Goal: Information Seeking & Learning: Learn about a topic

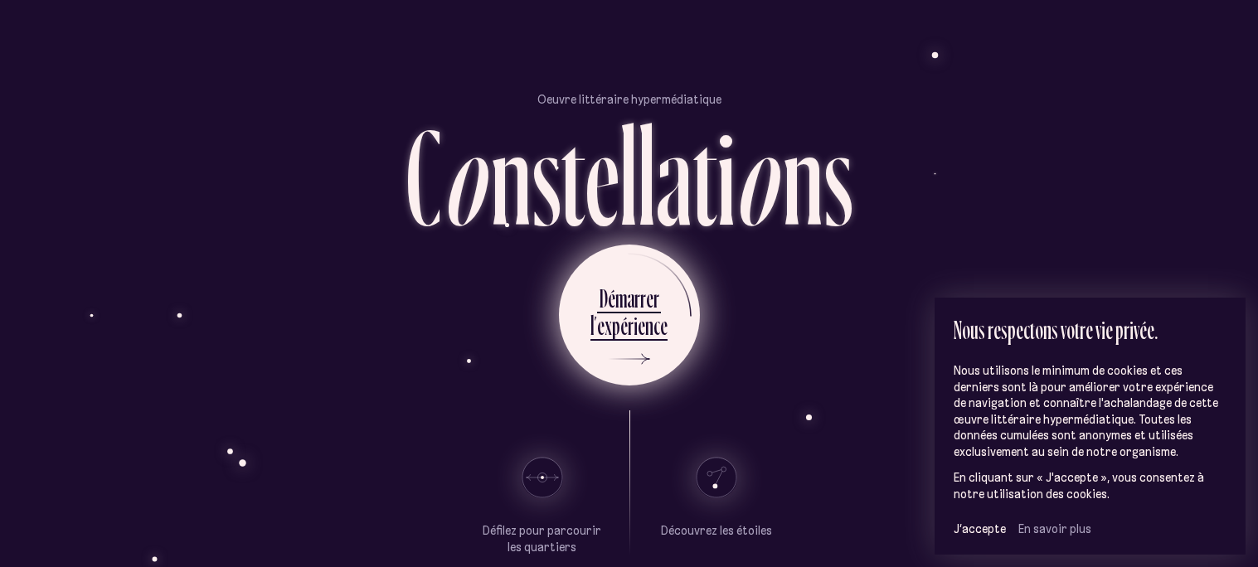
click at [672, 320] on ul "D é m a r r e r l ’ e x p é r i e n c e" at bounding box center [629, 315] width 141 height 141
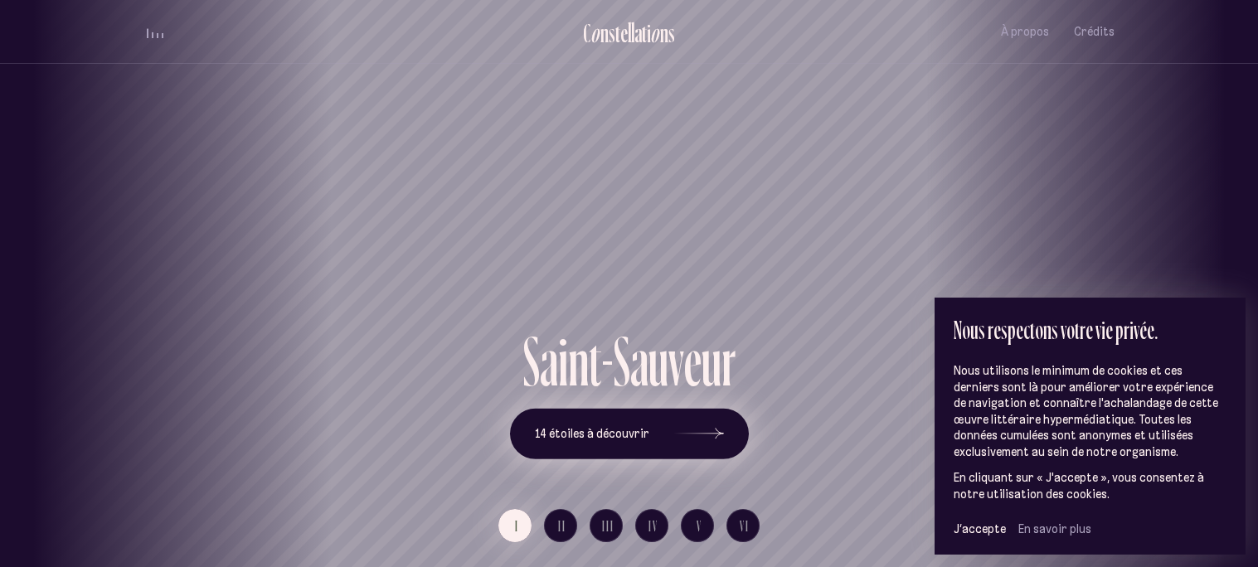
click at [650, 430] on button "14 étoiles à découvrir" at bounding box center [629, 433] width 239 height 51
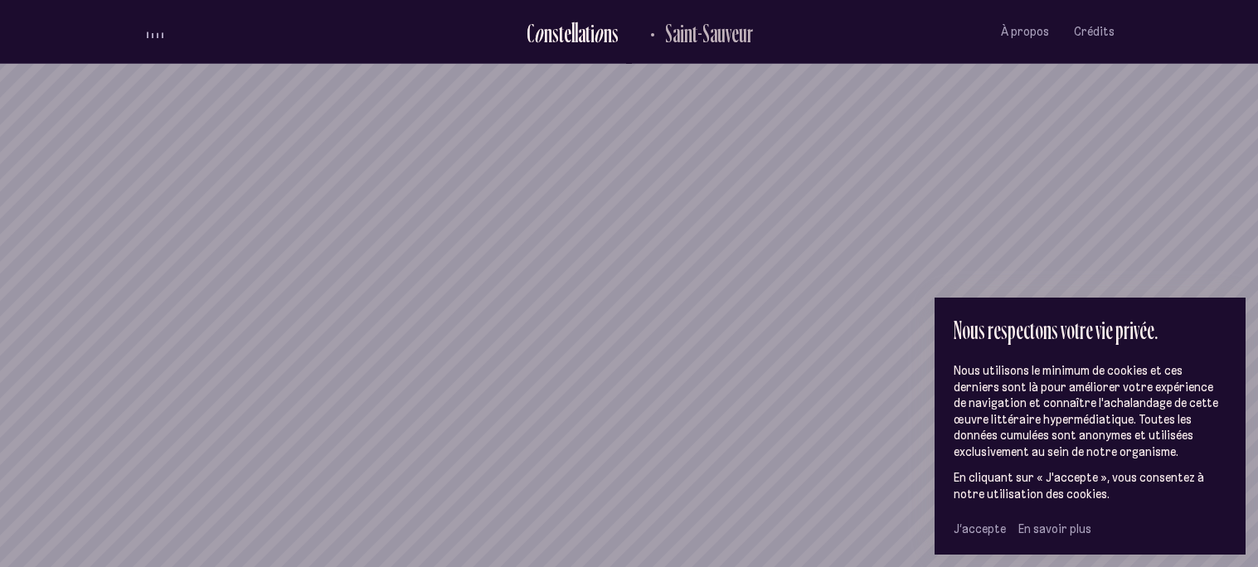
click at [965, 526] on span "J’accepte" at bounding box center [980, 529] width 52 height 15
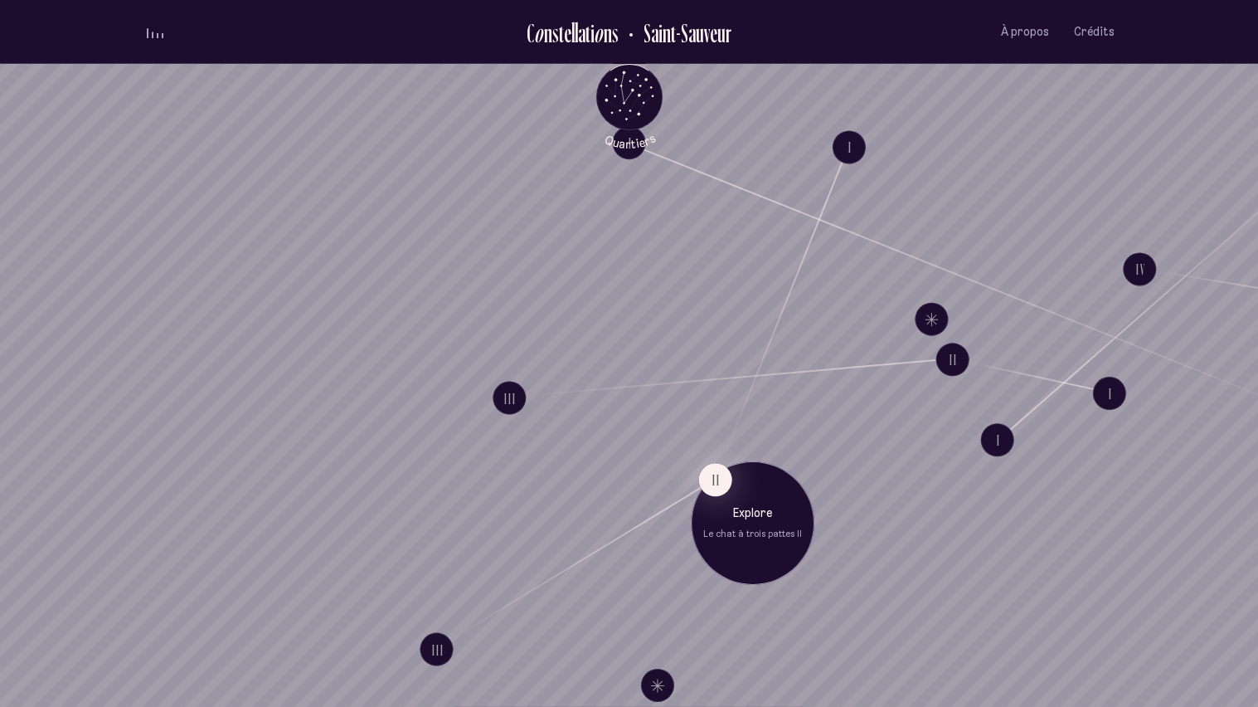
click at [707, 523] on div "Explore Le chat à trois pattes II" at bounding box center [752, 523] width 99 height 36
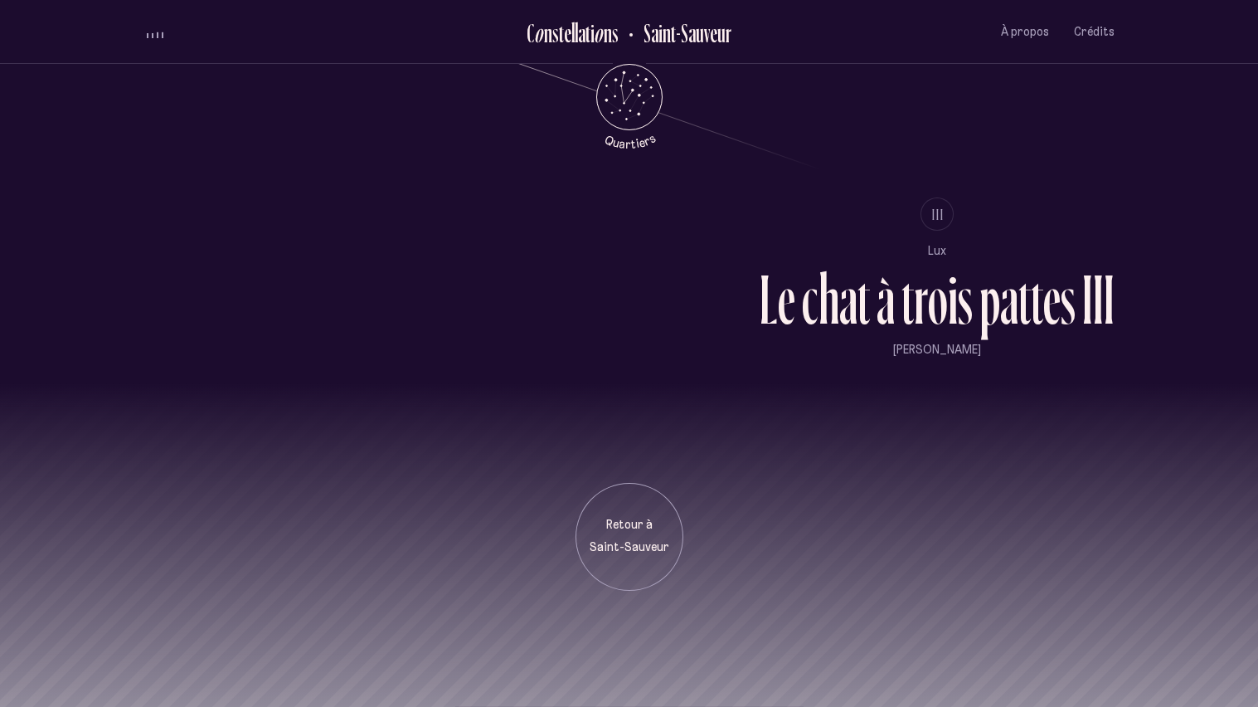
scroll to position [1727, 0]
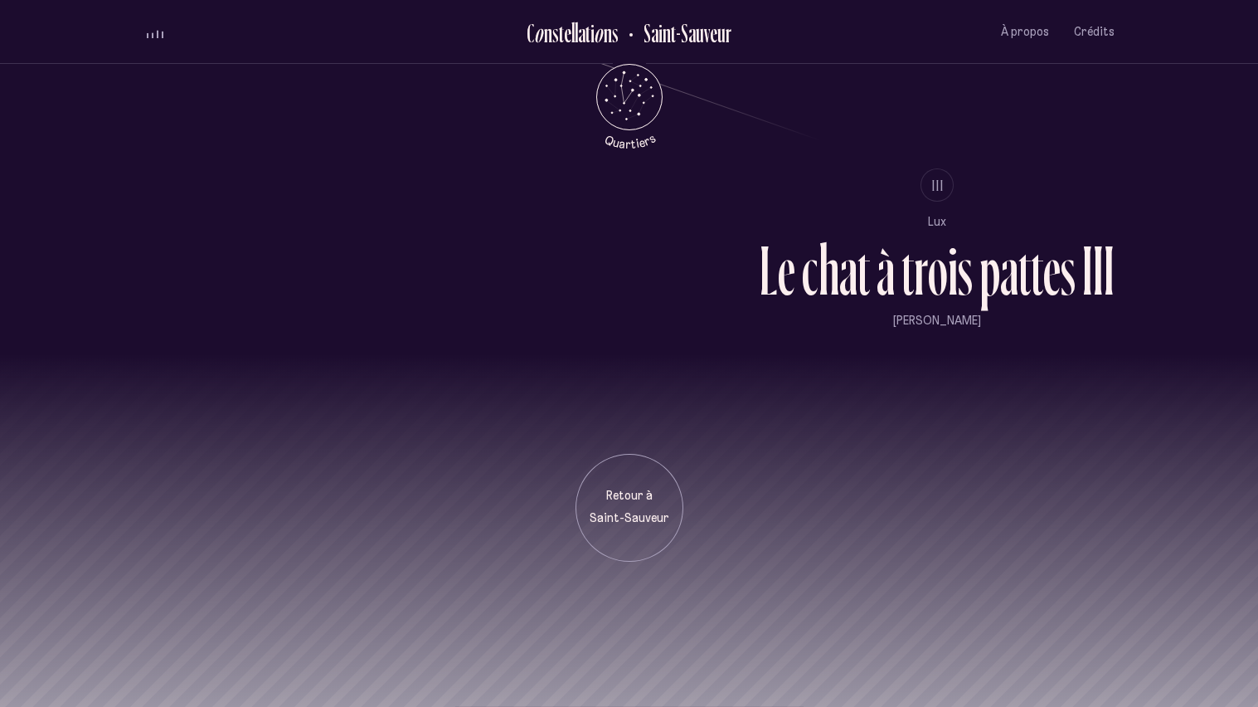
click at [915, 270] on div "r" at bounding box center [921, 270] width 14 height 70
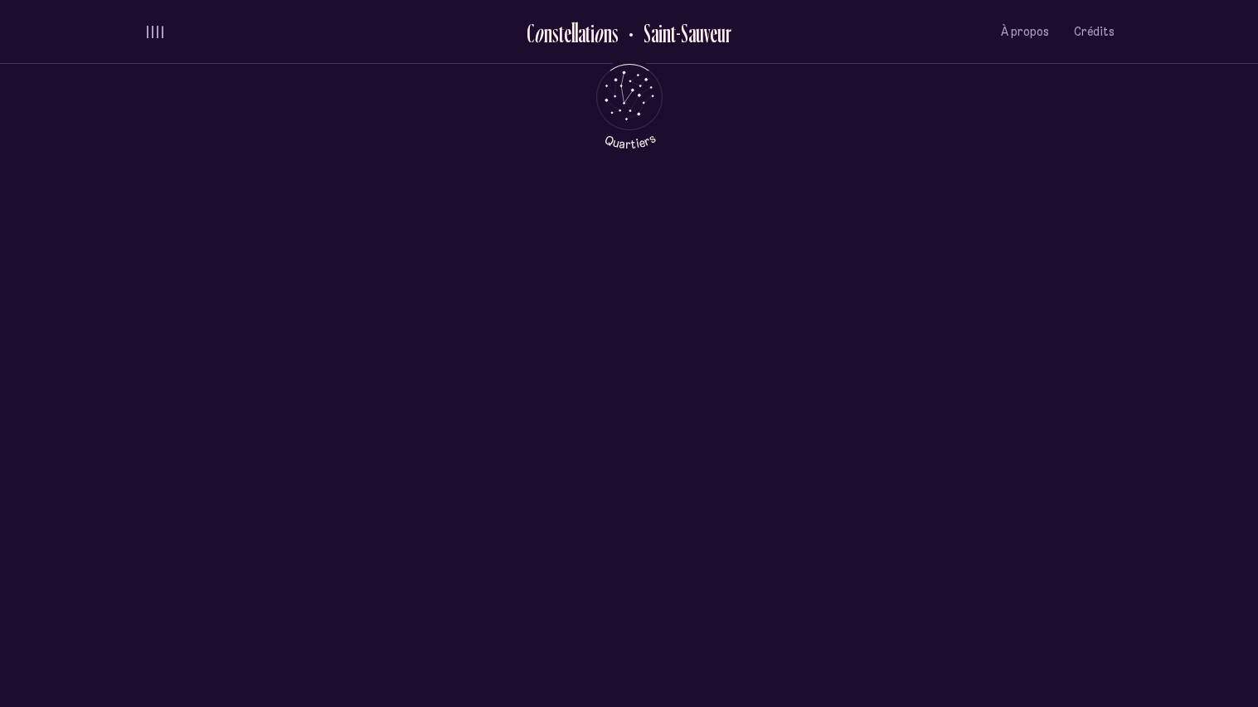
scroll to position [0, 0]
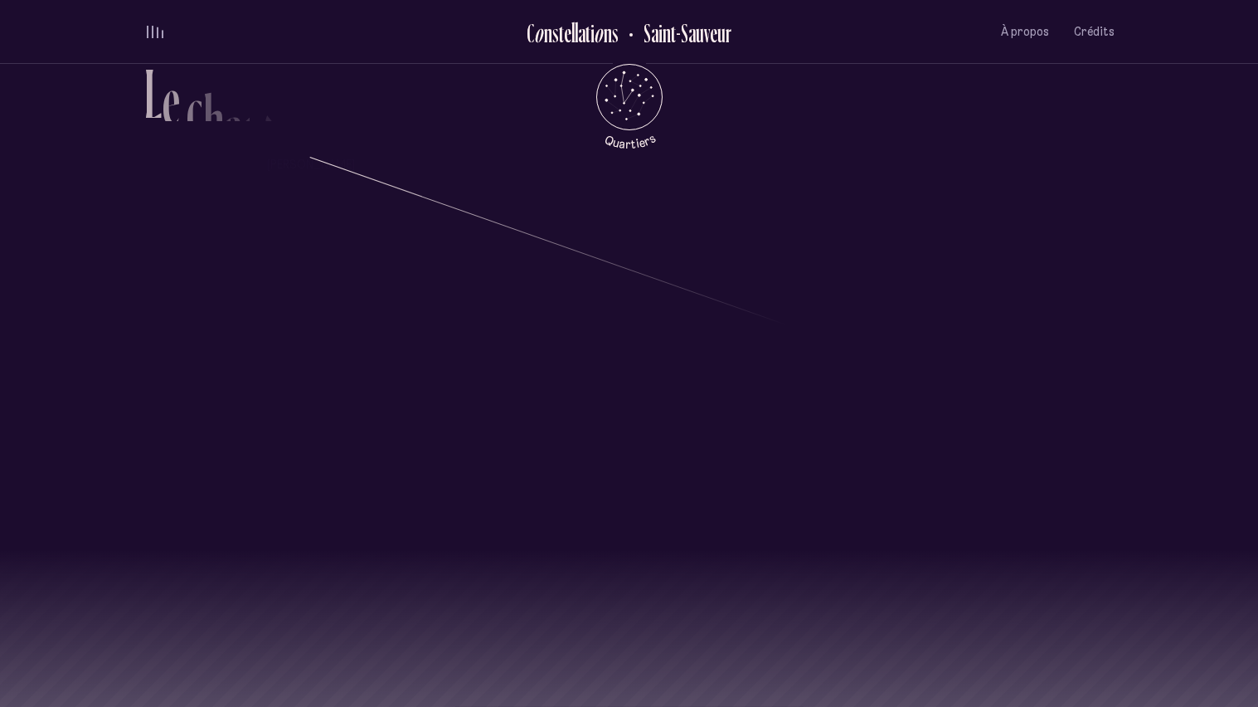
scroll to position [1727, 0]
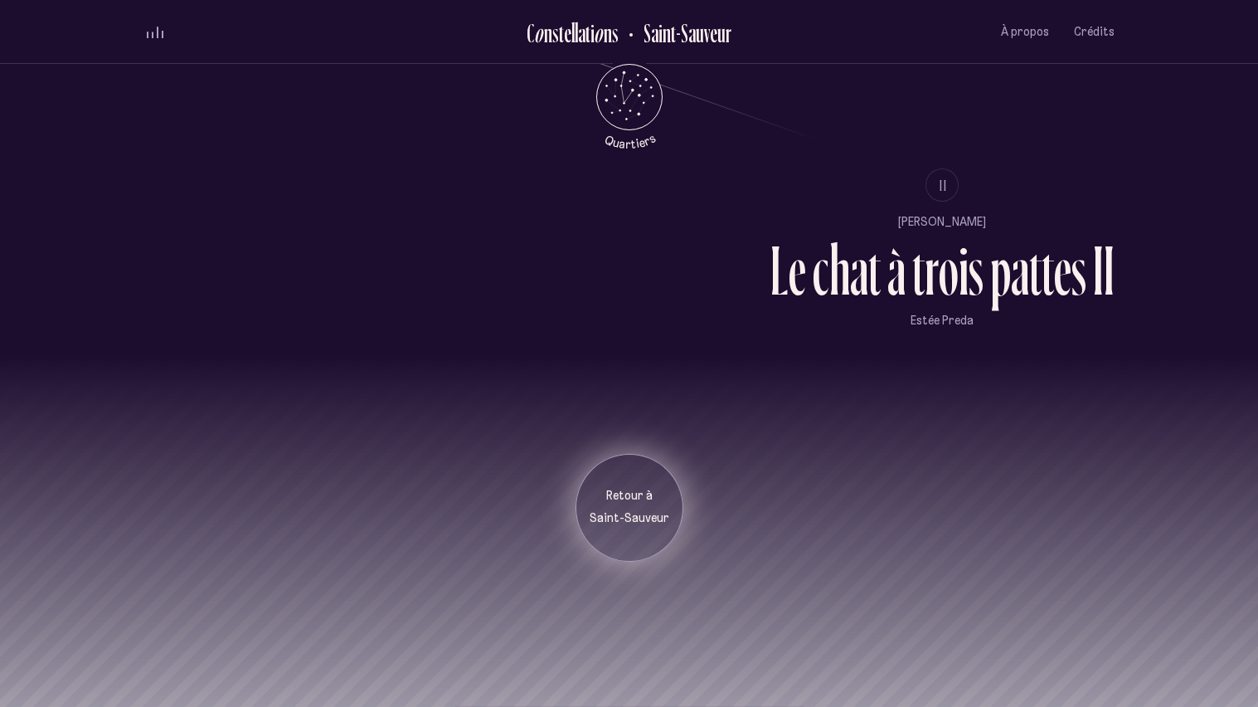
click at [646, 513] on p "Saint-Sauveur" at bounding box center [629, 518] width 83 height 17
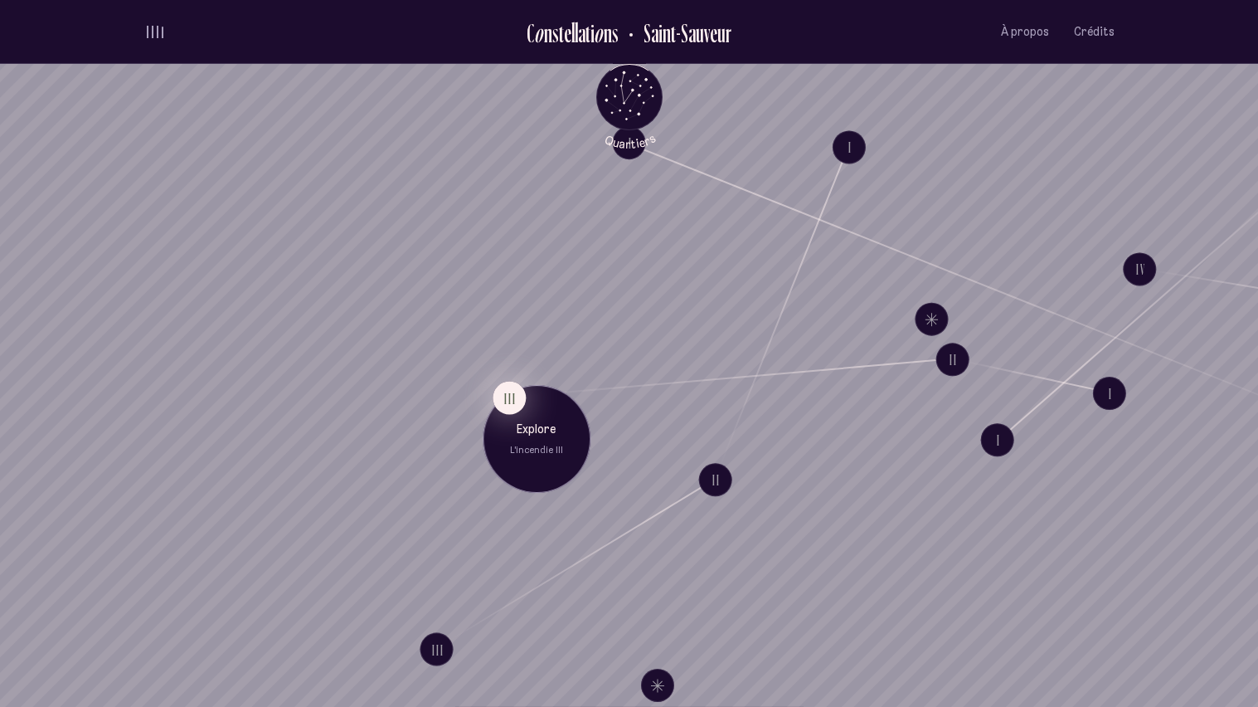
click at [512, 396] on button "III" at bounding box center [509, 397] width 33 height 33
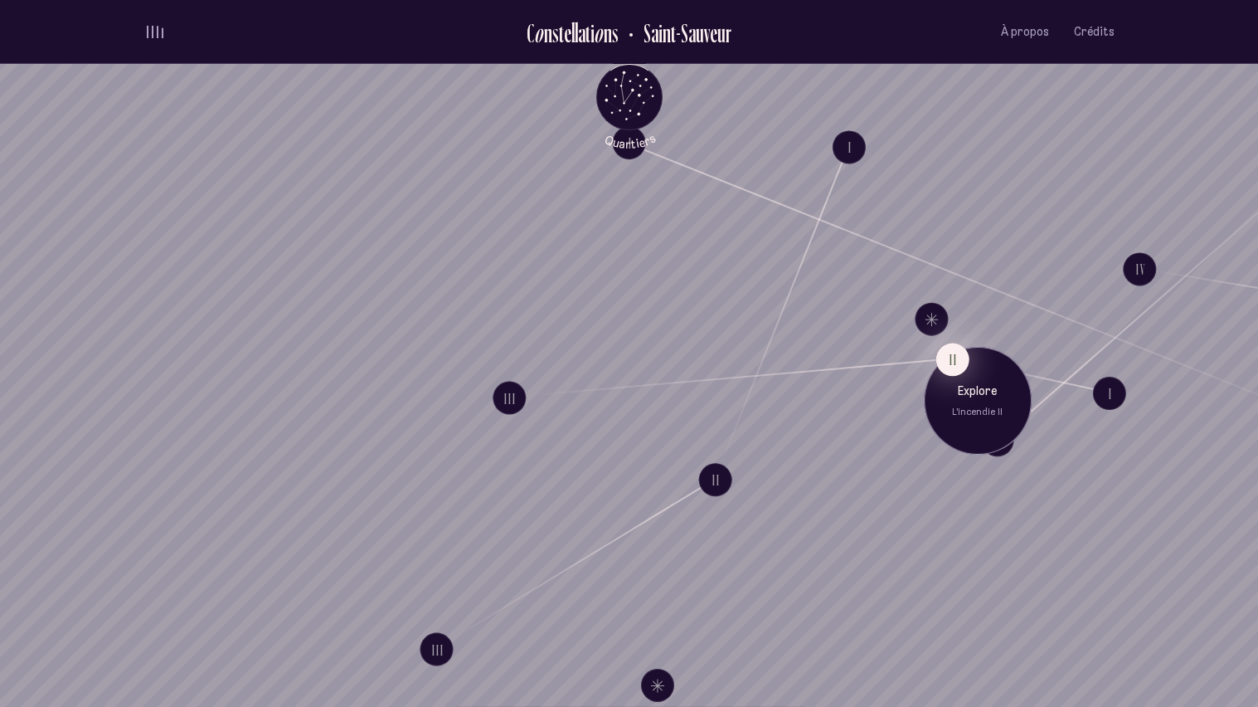
click at [961, 362] on button "II" at bounding box center [951, 358] width 33 height 33
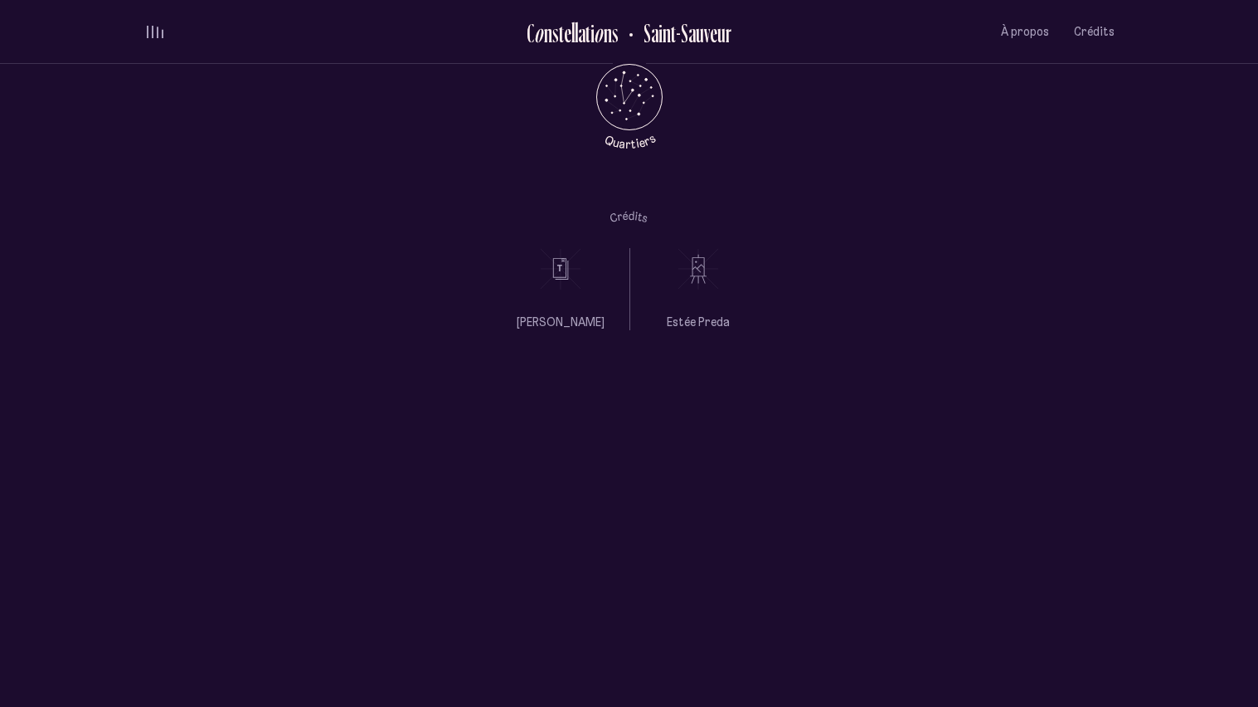
scroll to position [1727, 0]
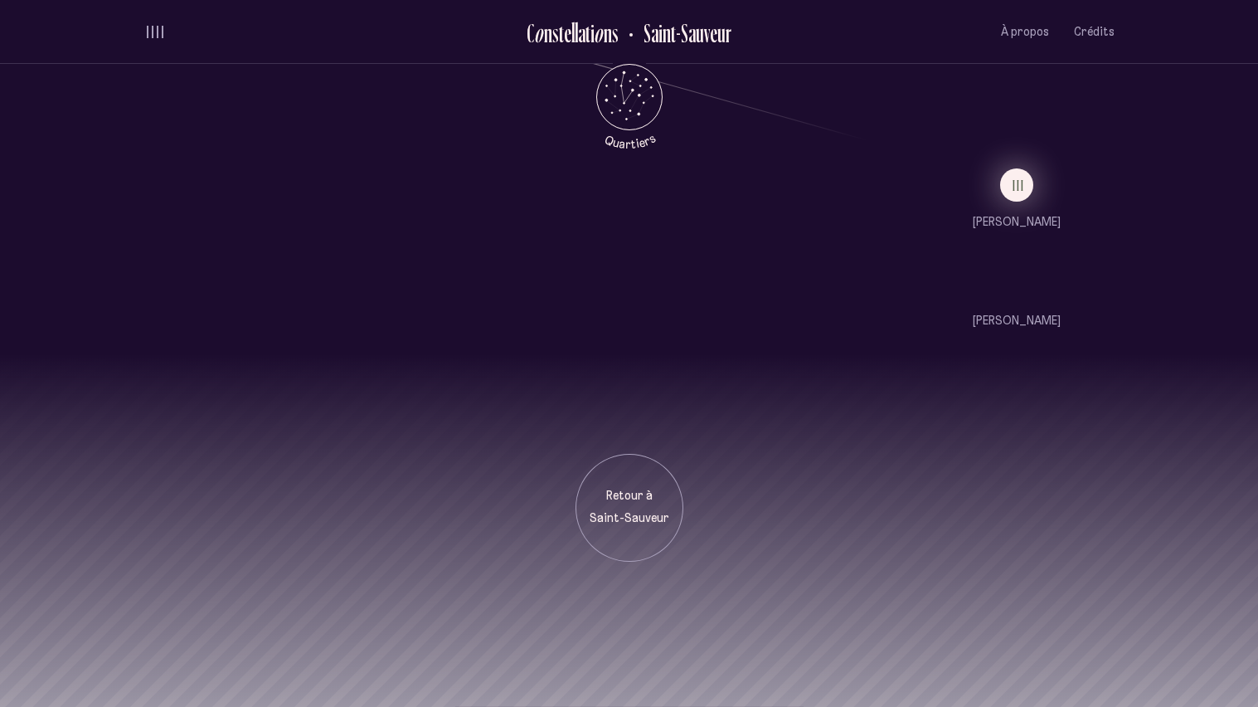
click at [1011, 200] on button "III" at bounding box center [1016, 184] width 33 height 33
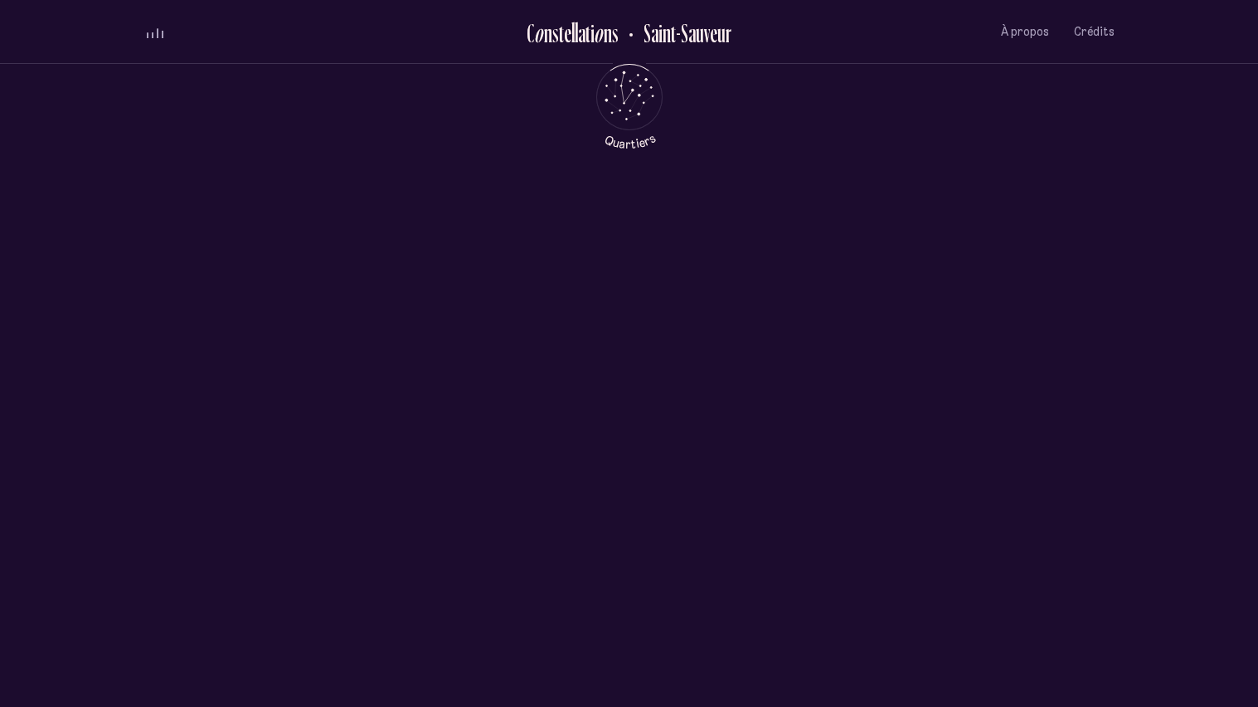
scroll to position [0, 0]
